Goal: Information Seeking & Learning: Find specific page/section

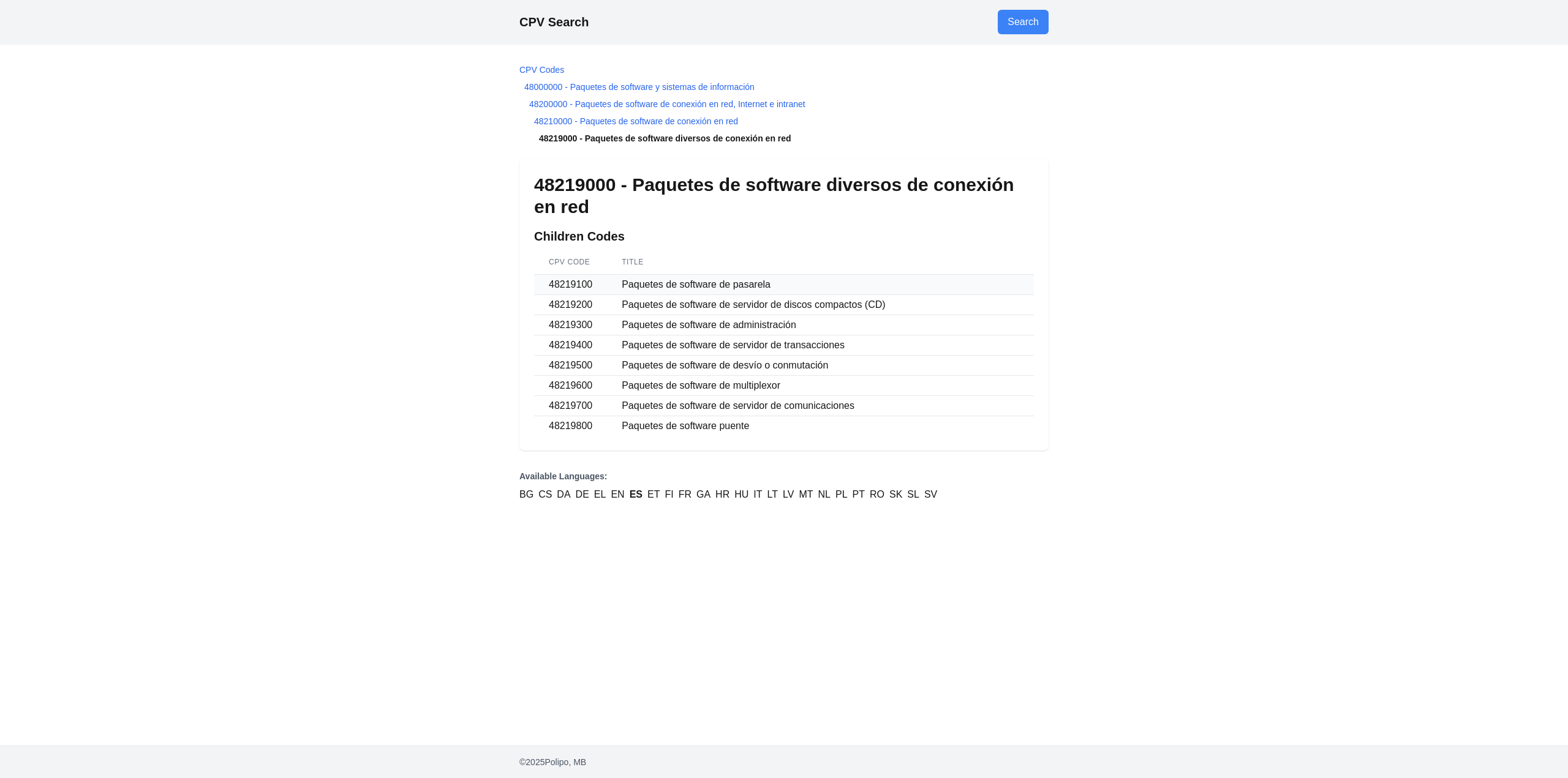
click at [642, 279] on td "Paquetes de software de pasarela" at bounding box center [820, 285] width 427 height 20
click at [644, 280] on td "Paquetes de software de pasarela" at bounding box center [820, 285] width 427 height 20
click at [1071, 513] on div "CPV Search Search CPV Codes 48000000 - Paquetes de software y sistemas de infor…" at bounding box center [784, 389] width 1568 height 778
